Goal: Check status: Check status

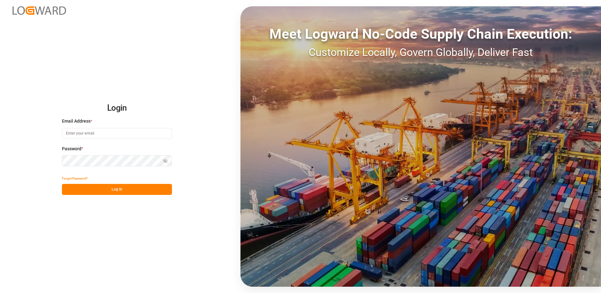
drag, startPoint x: 0, startPoint y: 0, endPoint x: 141, endPoint y: 136, distance: 196.0
click at [141, 136] on input at bounding box center [117, 133] width 110 height 11
type input "[PERSON_NAME][EMAIL_ADDRESS][PERSON_NAME][DOMAIN_NAME]"
click at [118, 187] on button "Log In" at bounding box center [117, 189] width 110 height 11
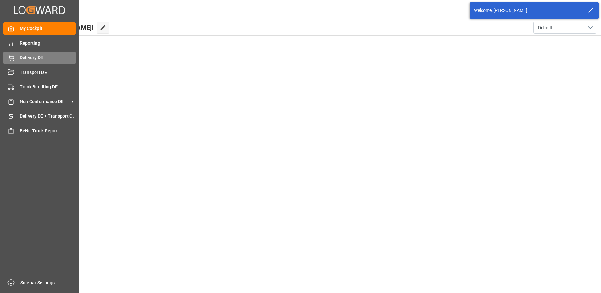
click at [9, 55] on icon at bounding box center [11, 58] width 6 height 6
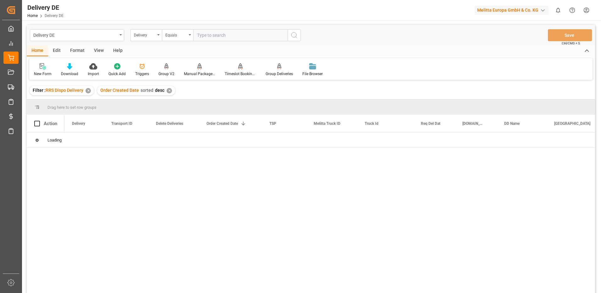
click at [205, 35] on input "text" at bounding box center [240, 35] width 94 height 12
type input "92554971"
